Goal: Information Seeking & Learning: Learn about a topic

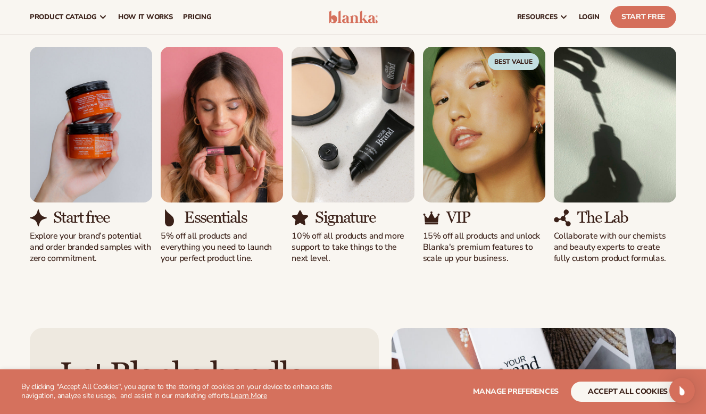
scroll to position [956, 0]
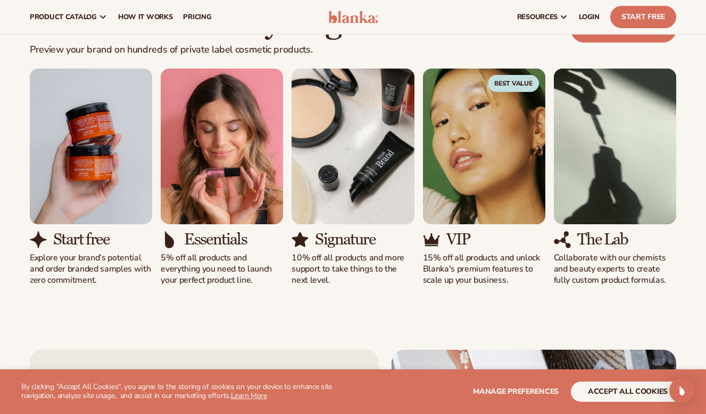
click at [95, 240] on h3 "Start free" at bounding box center [81, 240] width 56 height 18
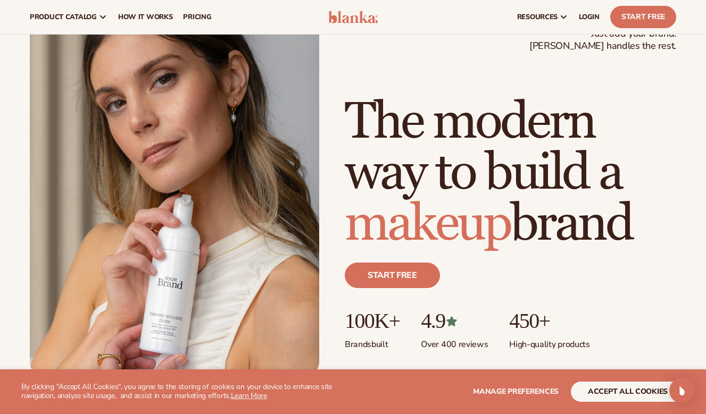
scroll to position [34, 0]
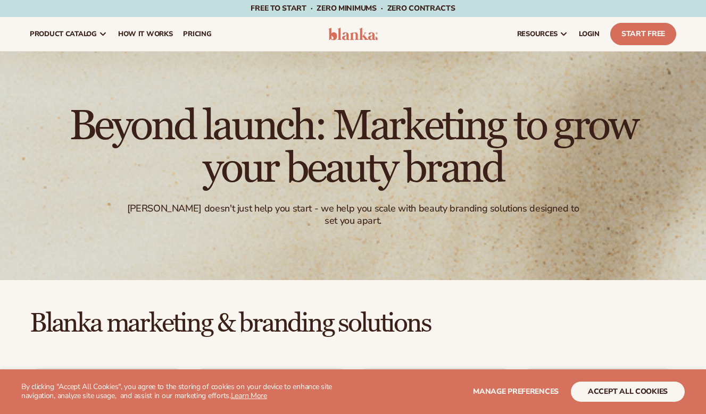
scroll to position [-2, 0]
